Goal: Information Seeking & Learning: Learn about a topic

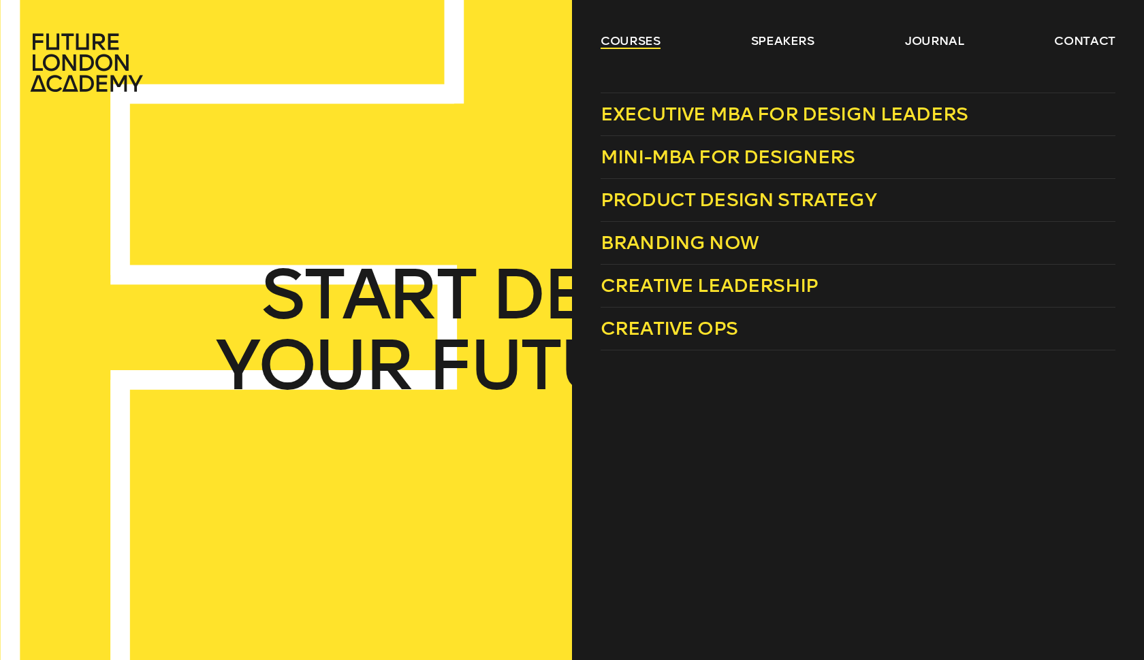
click at [643, 39] on link "courses" at bounding box center [630, 41] width 60 height 16
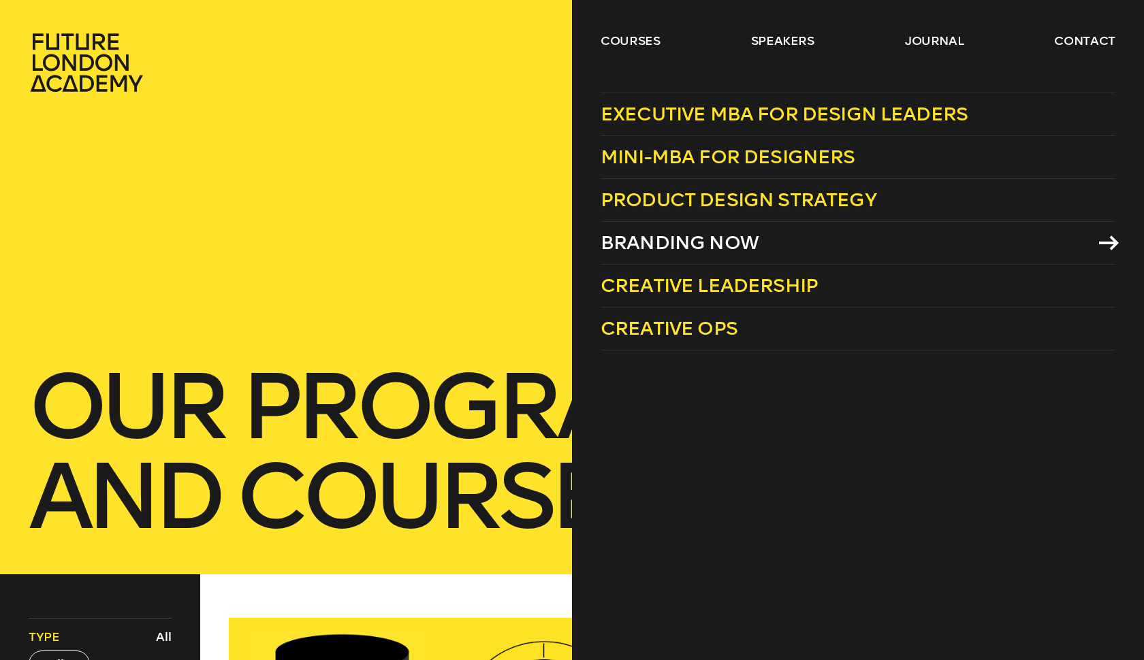
click at [742, 237] on span "Branding Now" at bounding box center [679, 242] width 158 height 22
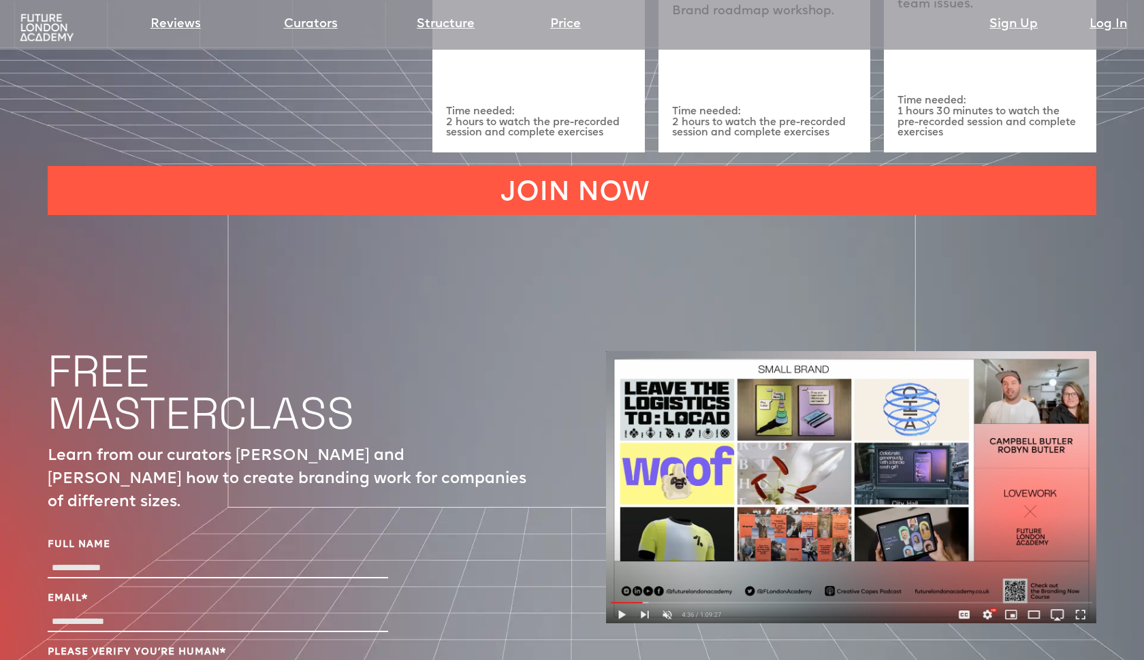
scroll to position [4476, 0]
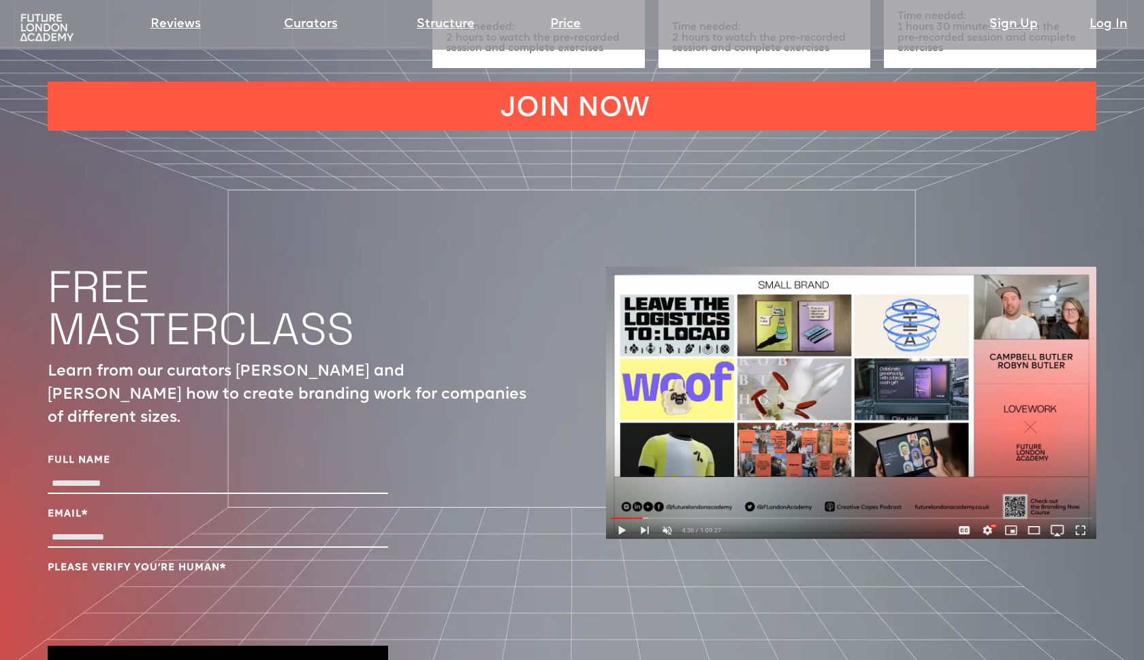
click at [856, 363] on img at bounding box center [851, 403] width 490 height 273
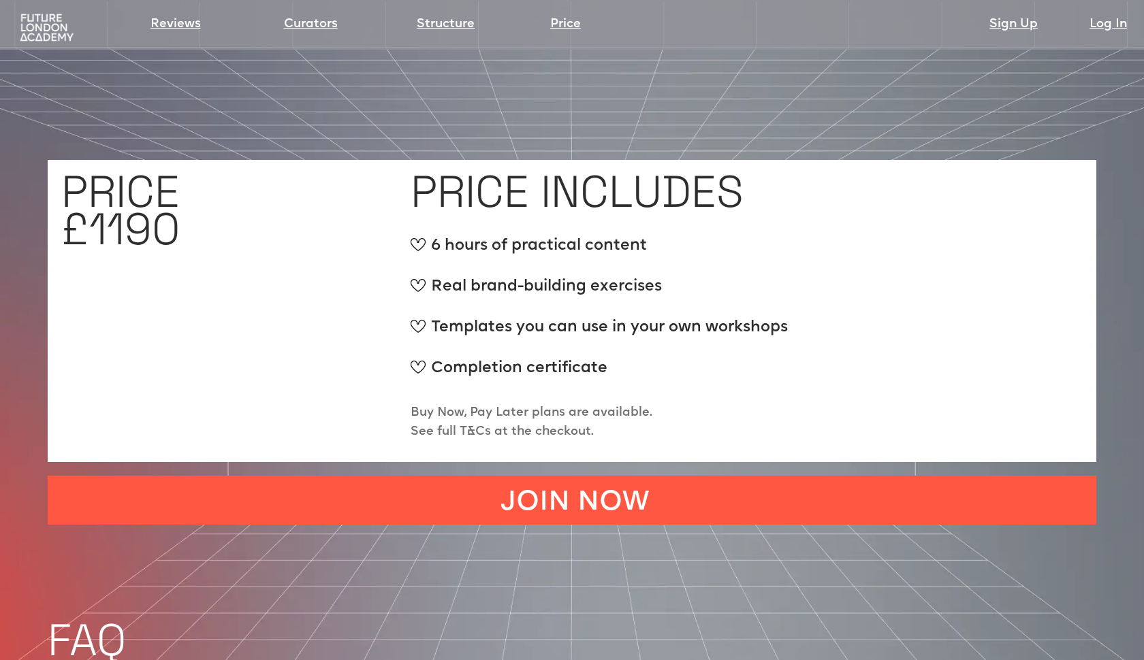
scroll to position [5234, 0]
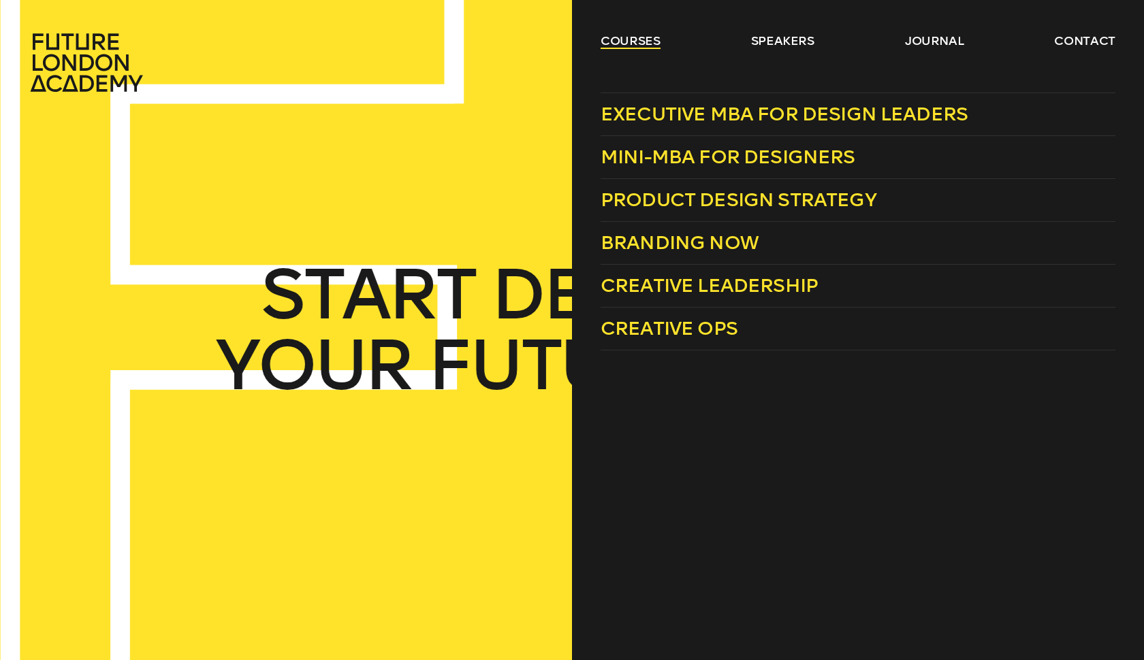
click at [651, 44] on link "courses" at bounding box center [630, 41] width 60 height 16
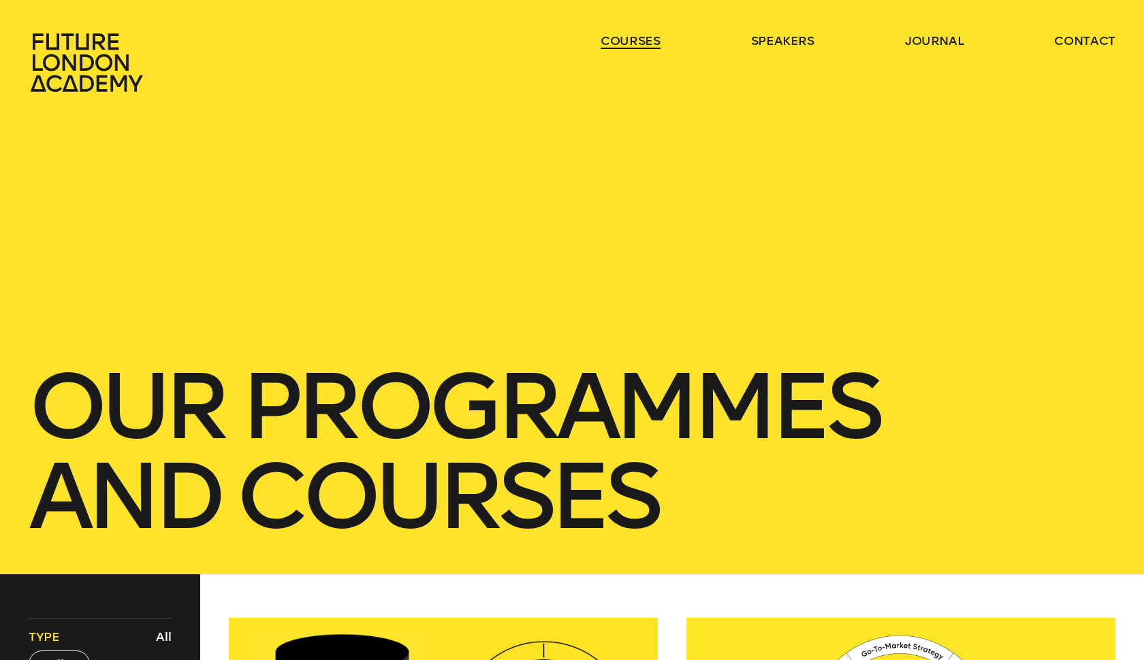
click at [658, 44] on link "courses" at bounding box center [630, 41] width 60 height 16
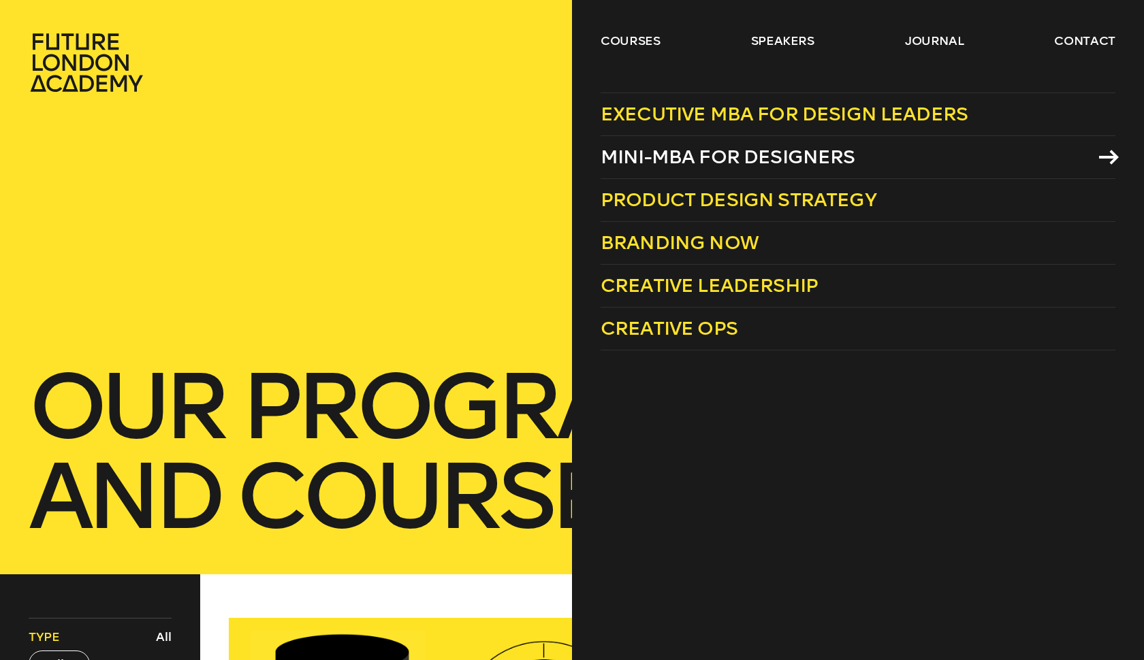
click at [805, 144] on link "Mini-MBA for Designers" at bounding box center [857, 157] width 515 height 43
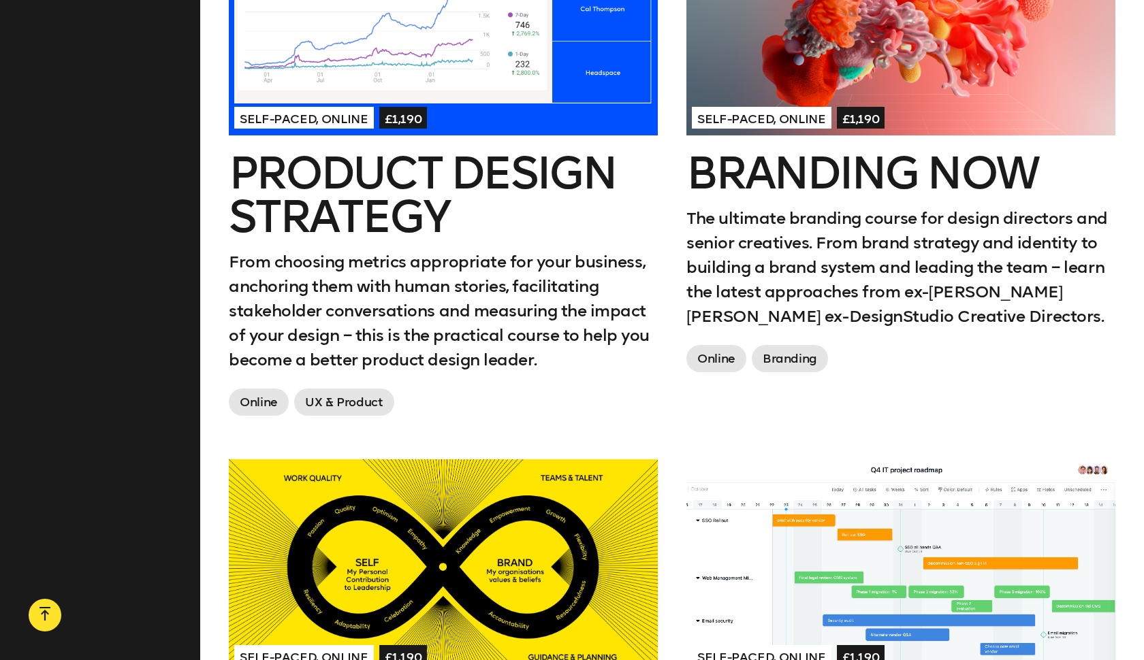
scroll to position [1583, 0]
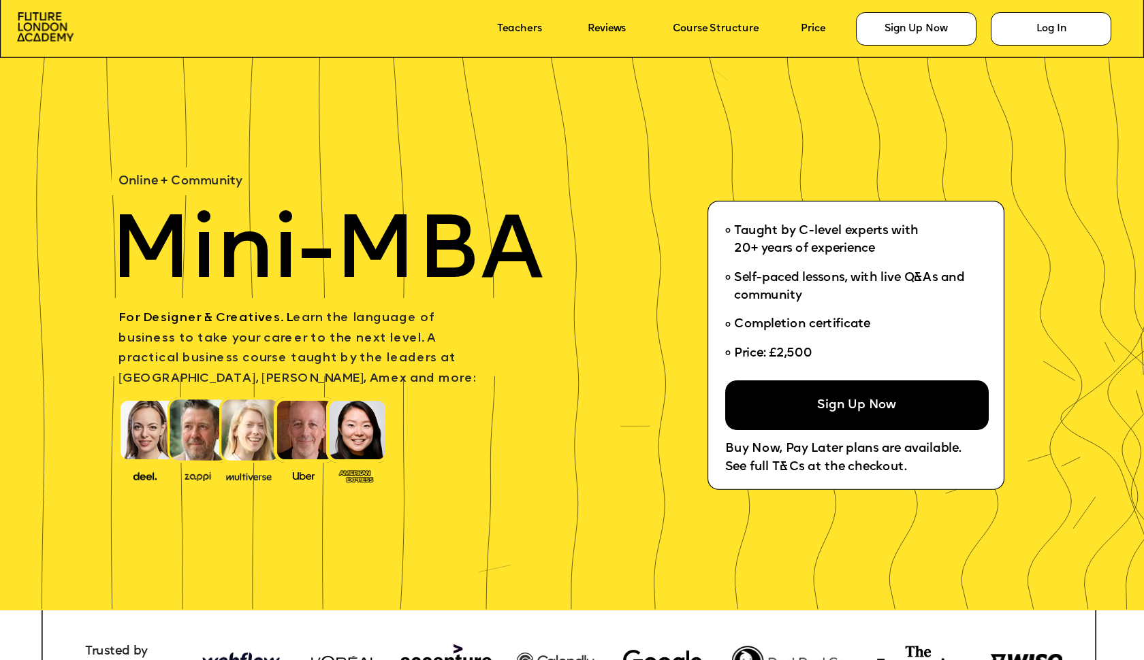
scroll to position [27, 0]
